Goal: Information Seeking & Learning: Find specific fact

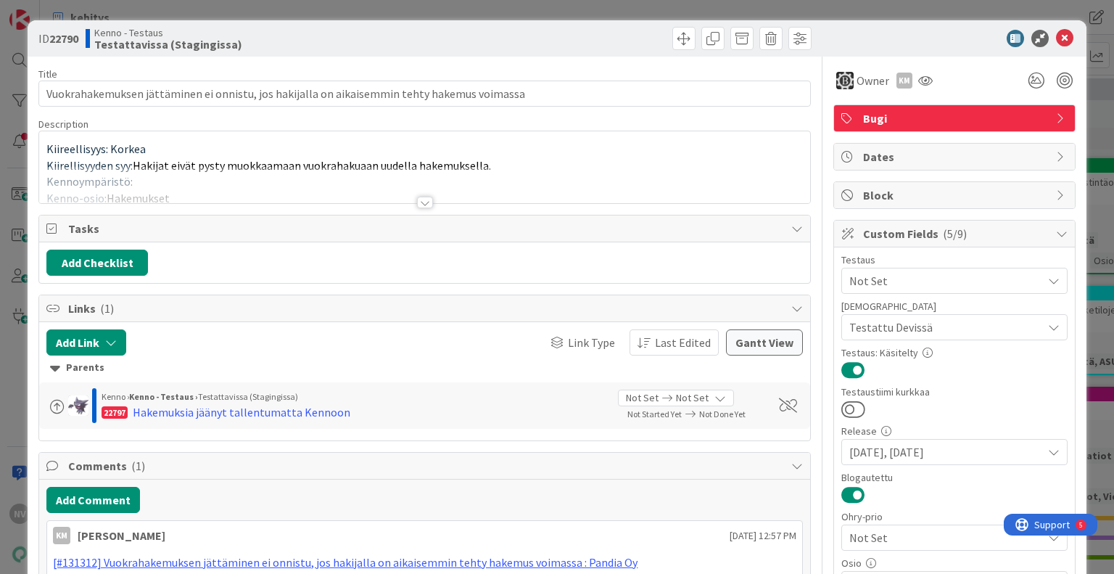
click at [418, 205] on div at bounding box center [425, 203] width 16 height 12
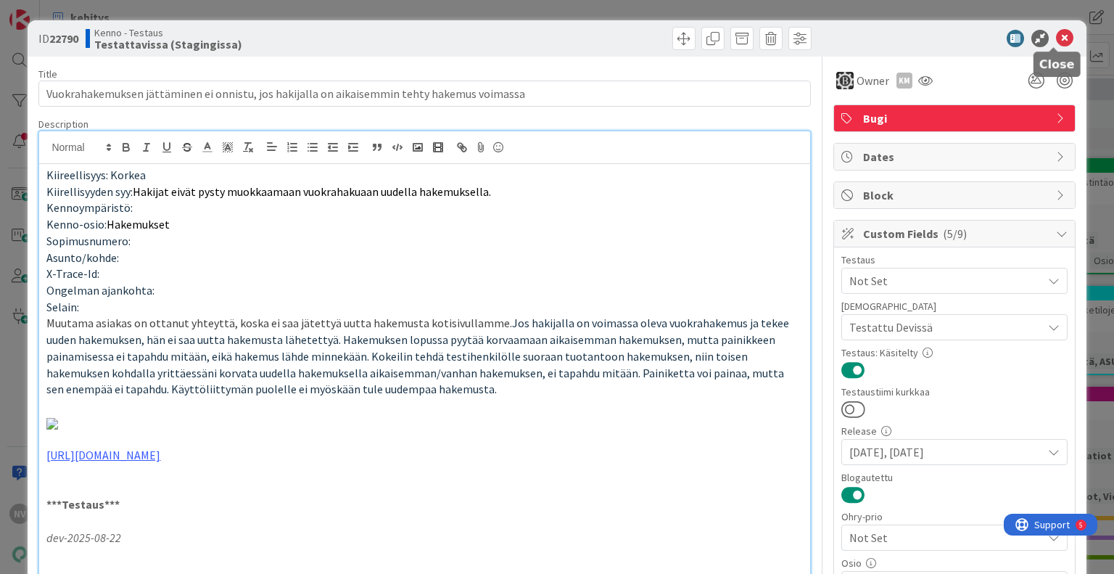
click at [1059, 36] on icon at bounding box center [1064, 38] width 17 height 17
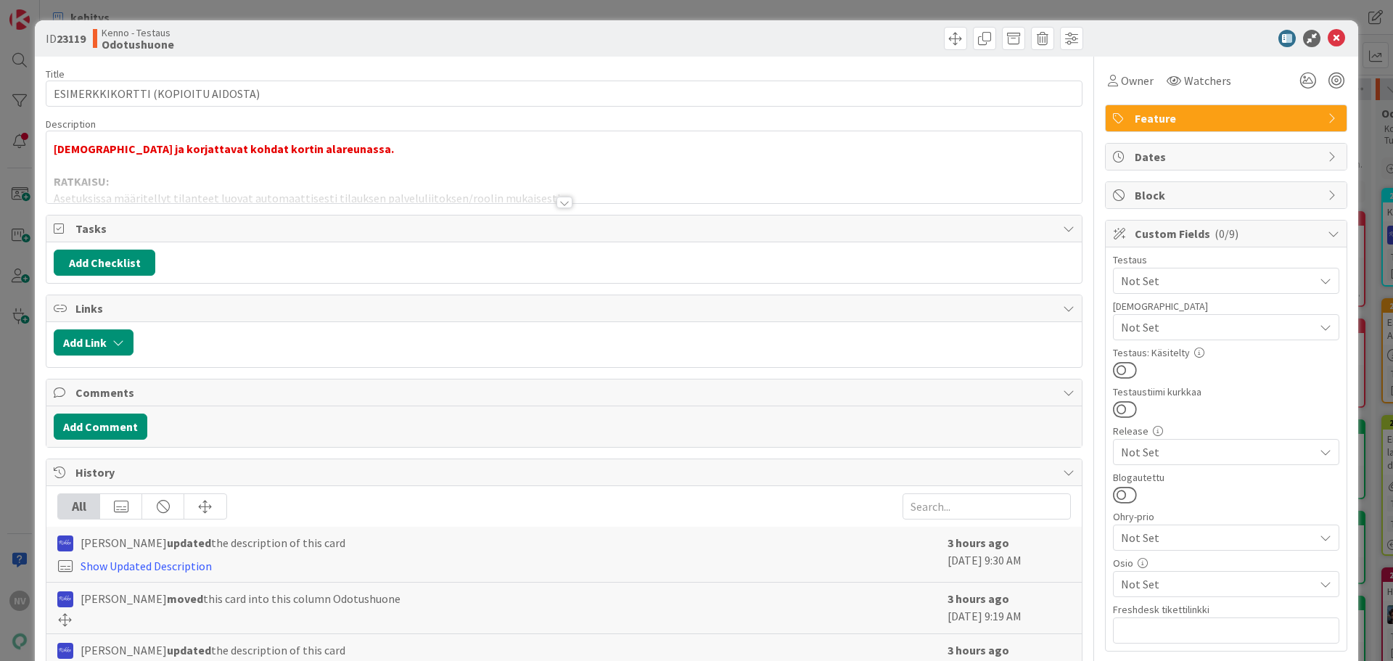
click at [556, 202] on div at bounding box center [564, 203] width 16 height 12
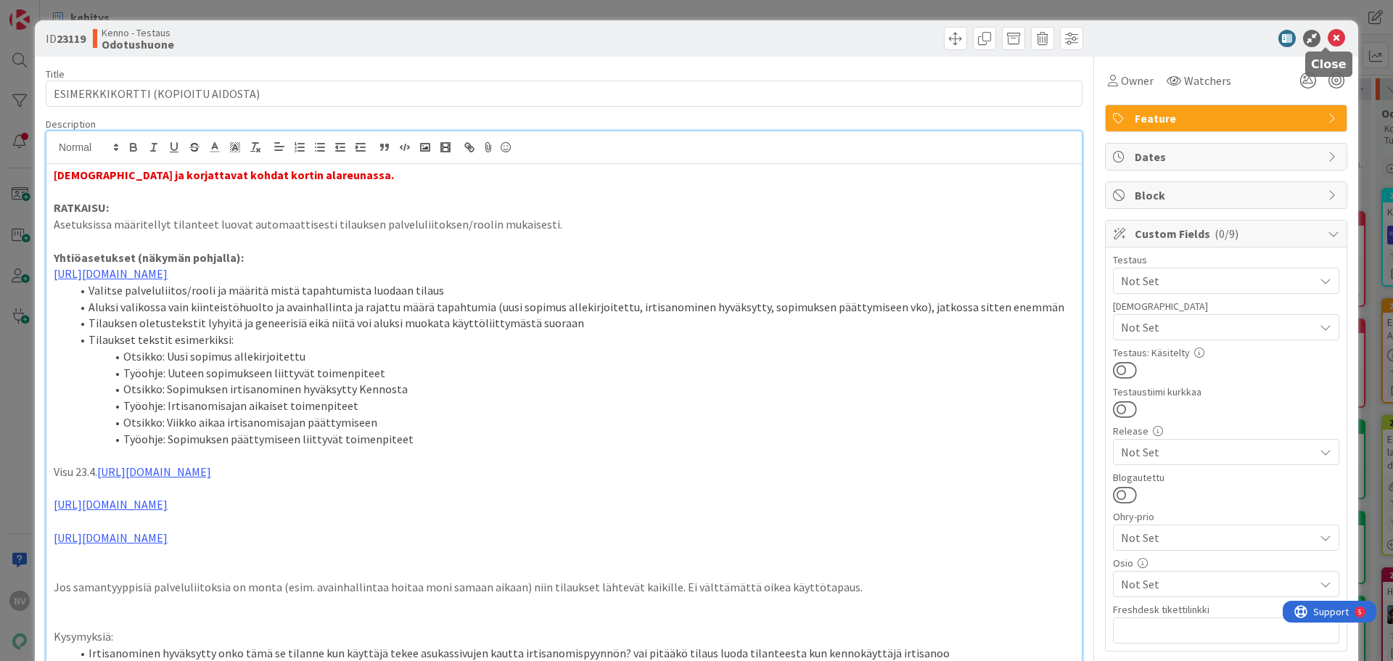
click at [1327, 39] on icon at bounding box center [1335, 38] width 17 height 17
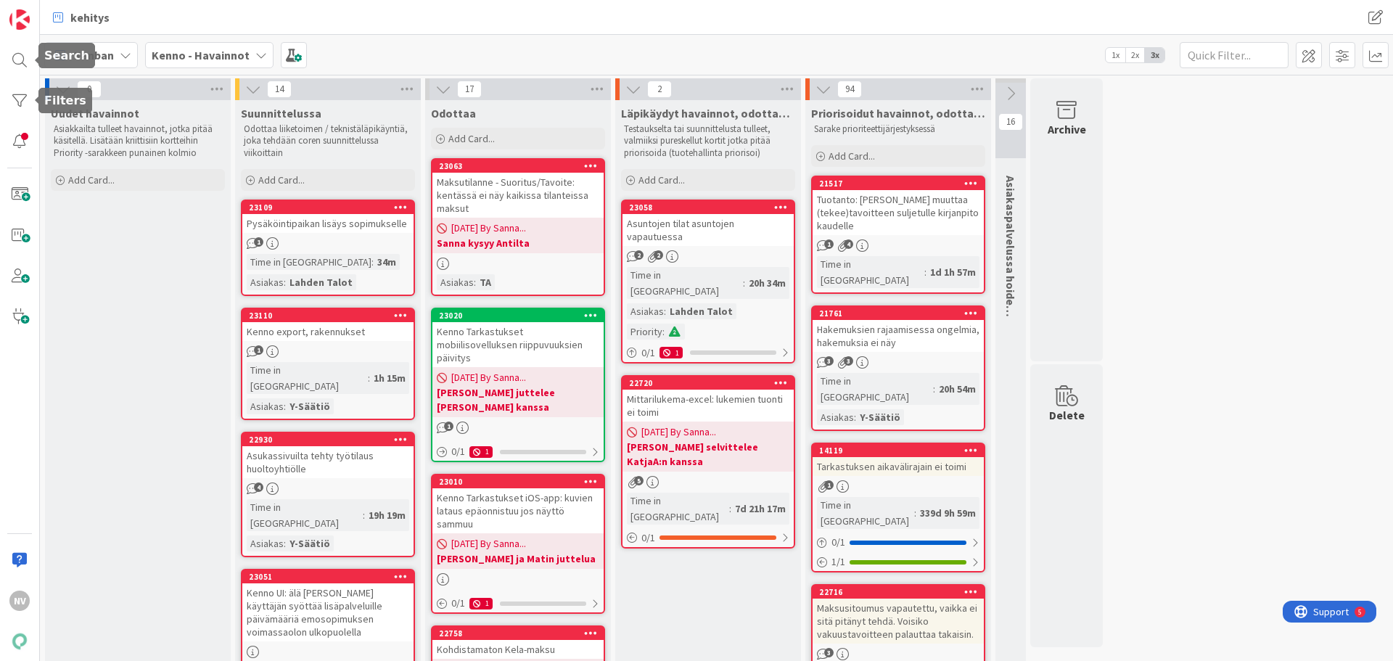
click at [23, 50] on div at bounding box center [19, 60] width 29 height 29
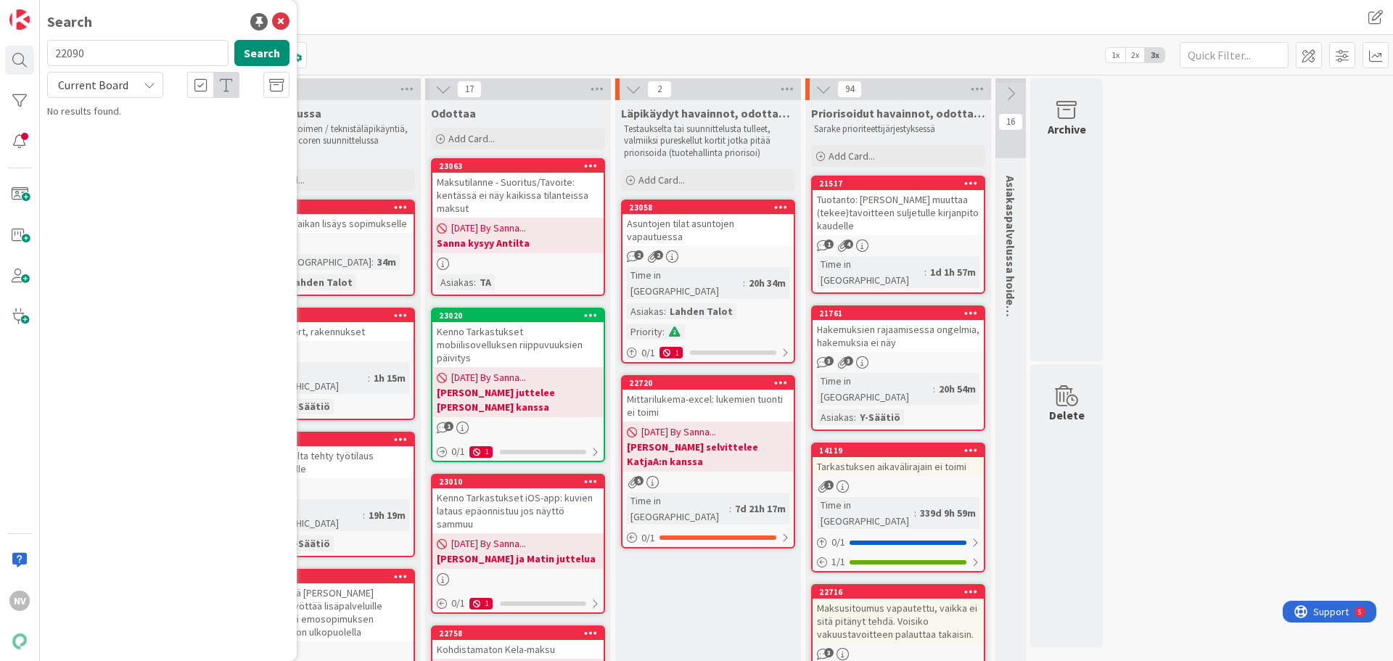
type input "22090"
click at [144, 83] on icon at bounding box center [150, 85] width 12 height 12
click at [153, 149] on span "All Boards" at bounding box center [130, 145] width 151 height 22
click at [139, 130] on span "Lisäyksiä kuvien tageihin" at bounding box center [155, 127] width 107 height 13
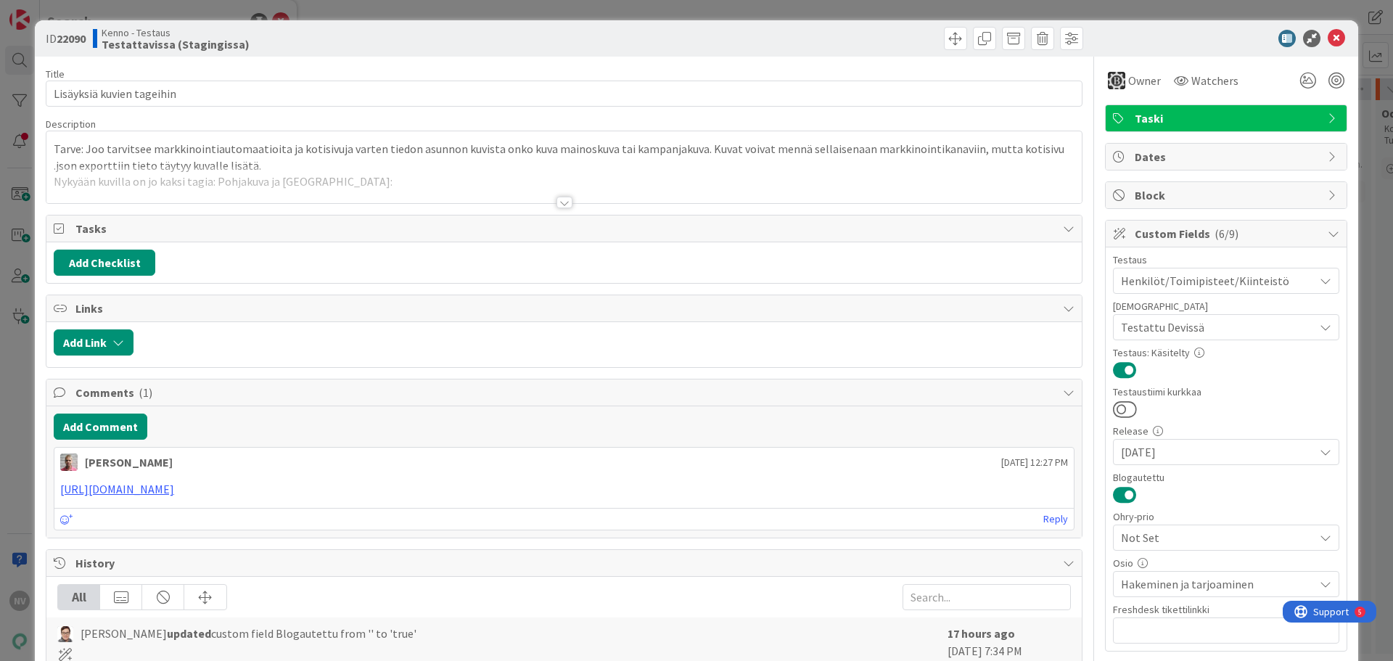
click at [560, 202] on div at bounding box center [564, 203] width 16 height 12
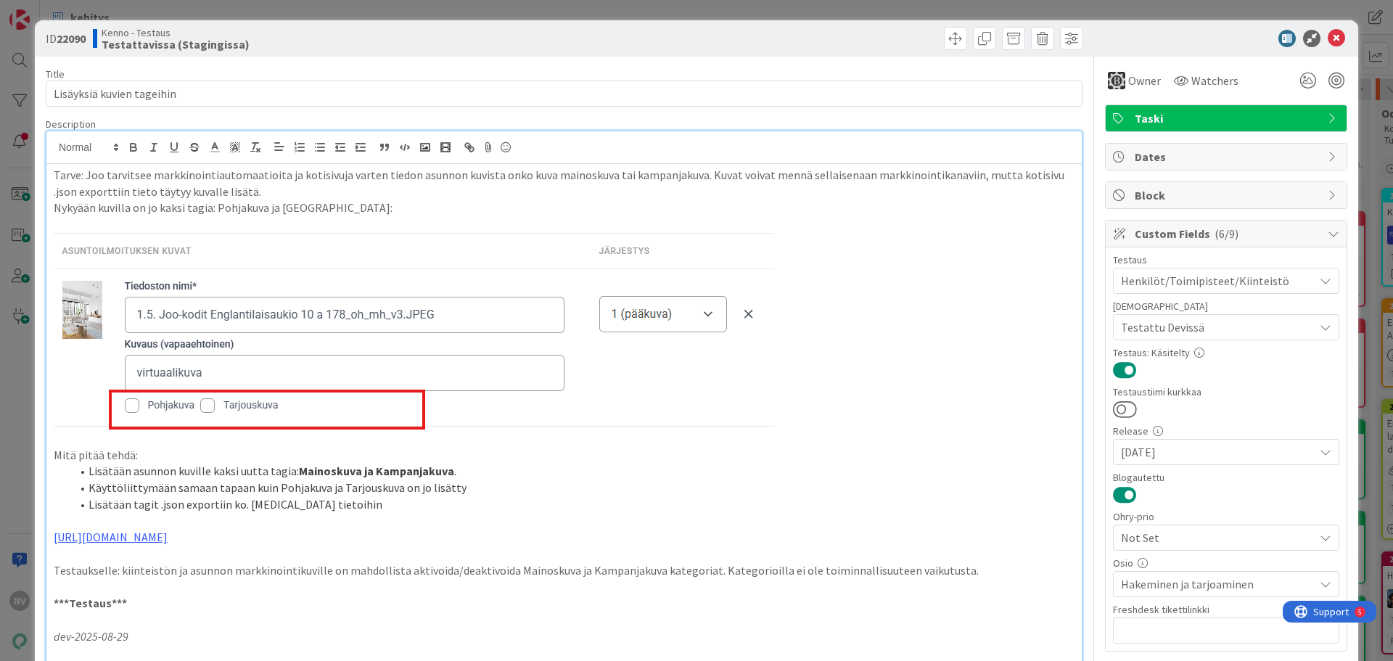
click at [555, 200] on p "Nykyään kuvilla on jo kaksi tagia: Pohjakuva ja Tarjouskuva:" at bounding box center [564, 207] width 1021 height 17
click at [1327, 36] on icon at bounding box center [1335, 38] width 17 height 17
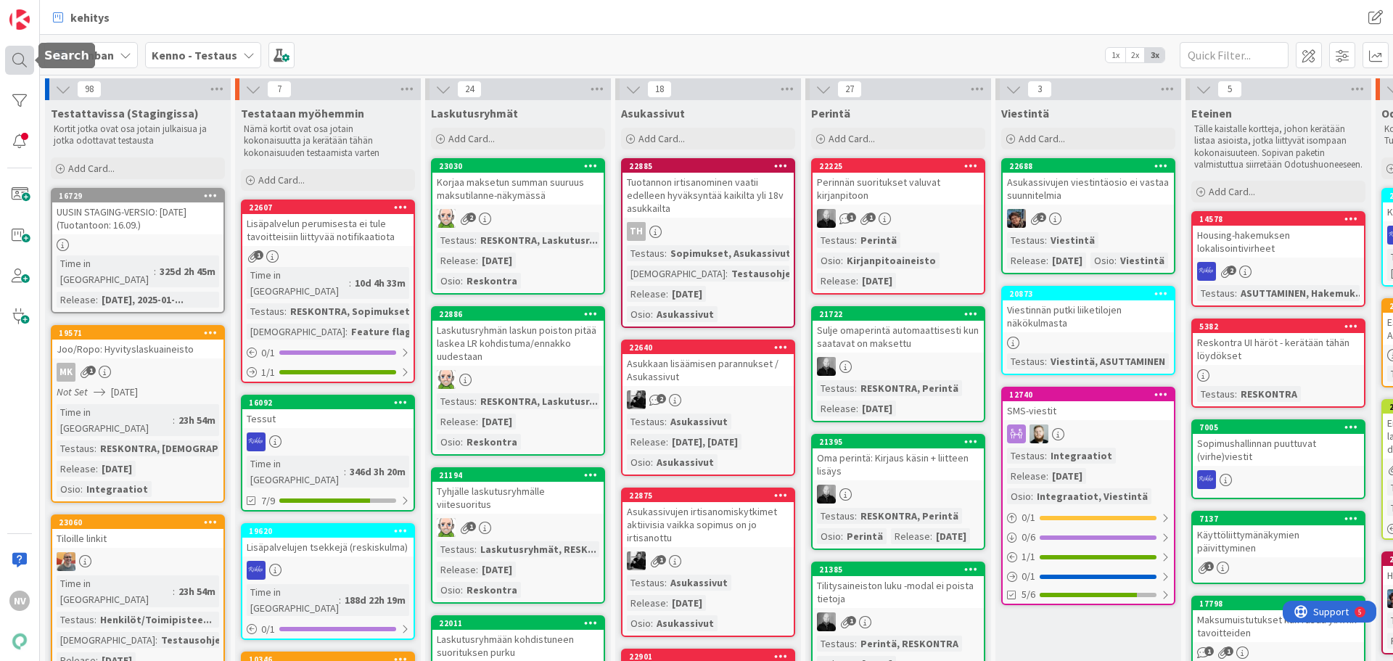
click at [21, 57] on div at bounding box center [19, 60] width 29 height 29
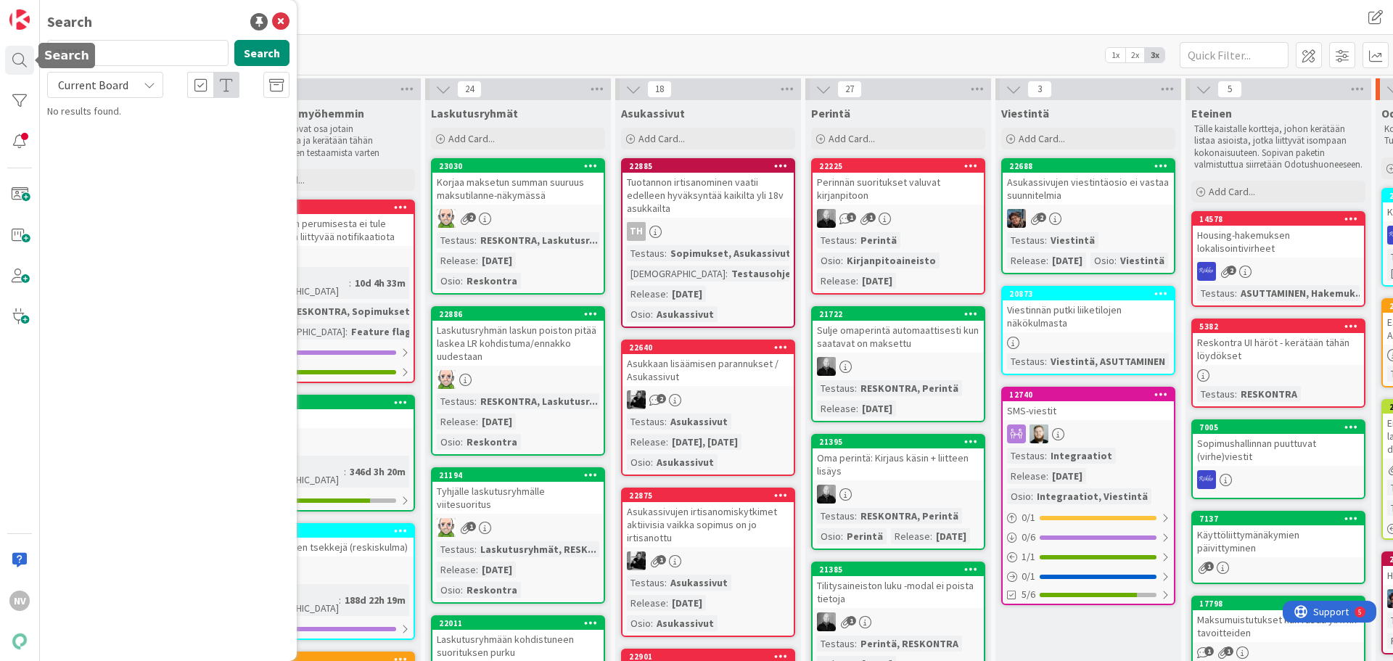
drag, startPoint x: 95, startPoint y: 55, endPoint x: 37, endPoint y: 54, distance: 58.0
click at [35, 54] on div "NV Search 22090 Search Current Board No results found." at bounding box center [20, 330] width 40 height 661
click at [120, 52] on input "23060)" at bounding box center [137, 53] width 181 height 26
type input "23060"
click at [154, 90] on icon at bounding box center [150, 85] width 12 height 12
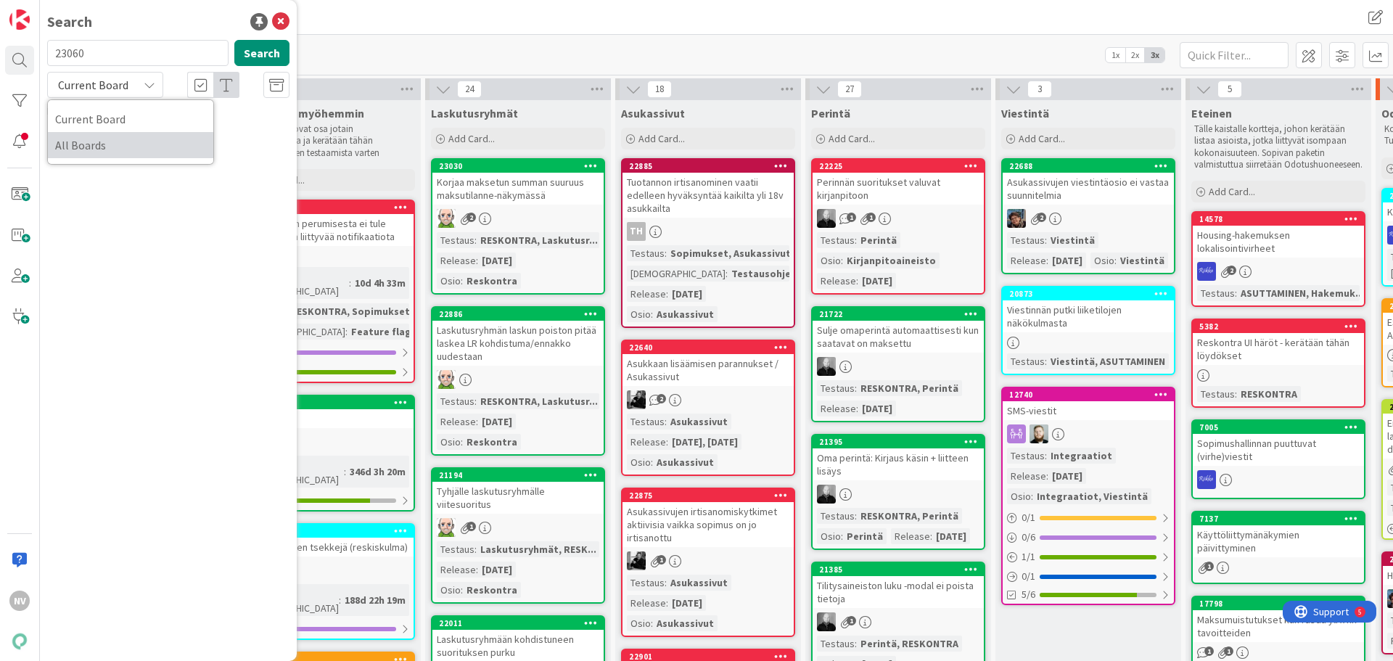
click at [141, 145] on span "All Boards" at bounding box center [130, 145] width 151 height 22
click at [183, 121] on p "Tiloille linkit" at bounding box center [178, 127] width 222 height 15
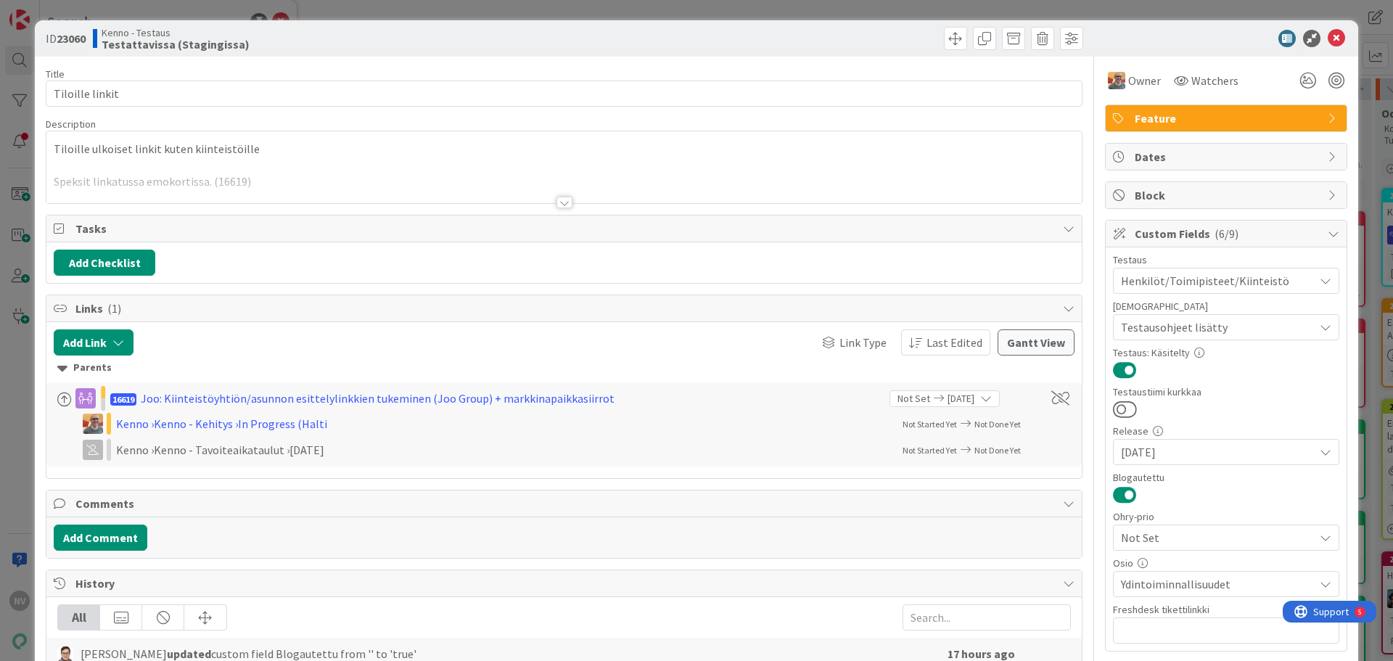
click at [561, 202] on div at bounding box center [564, 203] width 16 height 12
